Goal: Task Accomplishment & Management: Manage account settings

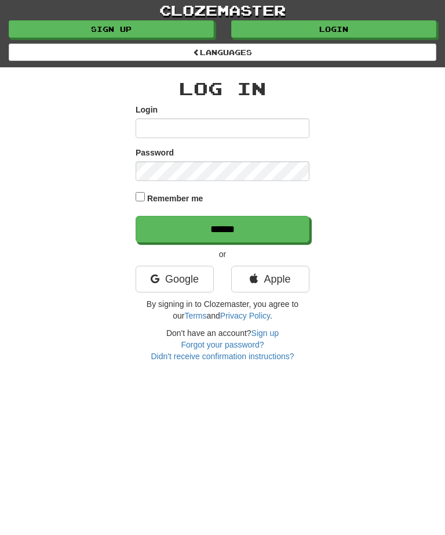
click at [163, 130] on input "Login" at bounding box center [223, 128] width 174 height 20
type input "**********"
click at [190, 228] on input "******" at bounding box center [223, 229] width 174 height 27
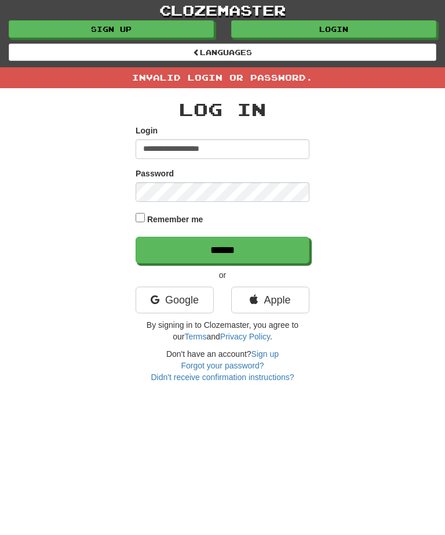
click at [202, 250] on input "******" at bounding box center [223, 250] width 174 height 27
